Goal: Find specific page/section: Find specific page/section

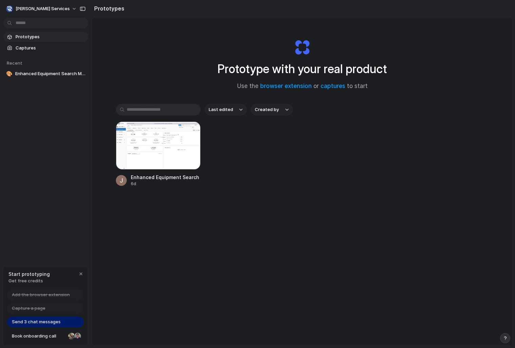
click at [40, 39] on span "Prototypes" at bounding box center [51, 37] width 70 height 7
click at [48, 75] on span "Enhanced Equipment Search Mode" at bounding box center [50, 73] width 70 height 7
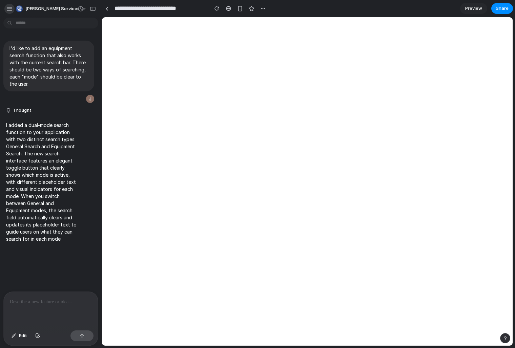
click at [11, 5] on button "button" at bounding box center [9, 9] width 10 height 10
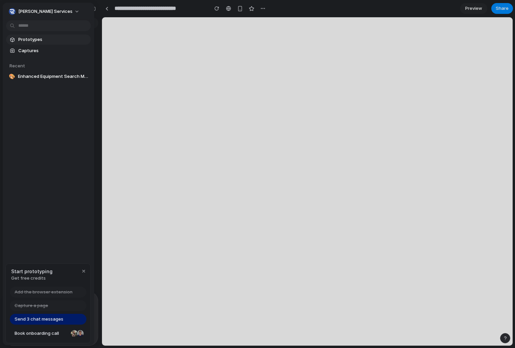
click at [27, 39] on span "Prototypes" at bounding box center [53, 39] width 70 height 7
